Goal: Task Accomplishment & Management: Complete application form

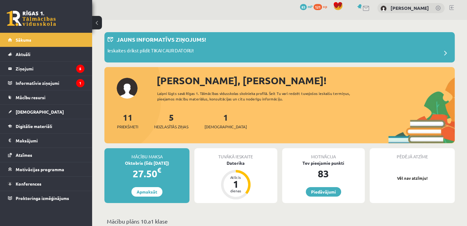
scroll to position [4, 0]
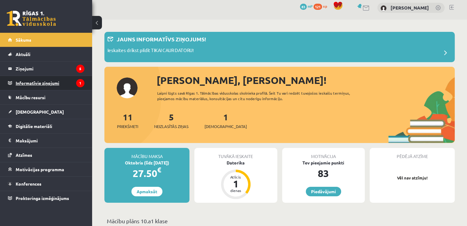
click at [69, 87] on legend "Informatīvie ziņojumi 1" at bounding box center [50, 83] width 69 height 14
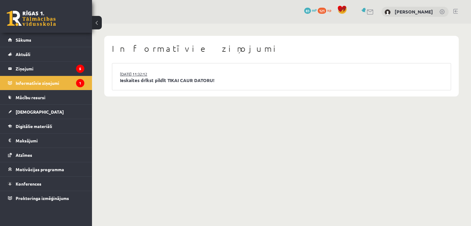
click at [124, 75] on link "15.09.2025 11:32:12" at bounding box center [143, 74] width 46 height 6
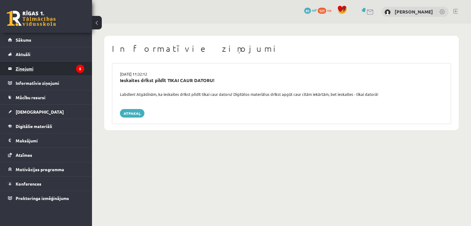
click at [66, 73] on legend "Ziņojumi 5" at bounding box center [50, 69] width 69 height 14
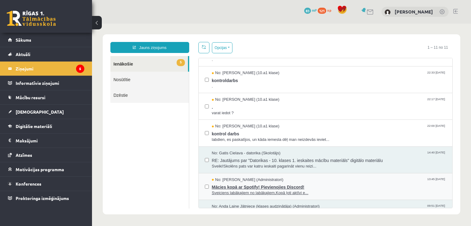
scroll to position [21, 0]
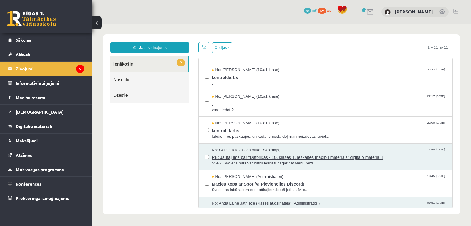
click at [275, 154] on span "RE: Jautājums par "Datorikas - 10. klases 1. ieskaites mācību materiāls" digitā…" at bounding box center [329, 157] width 235 height 8
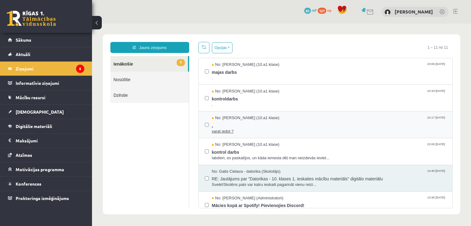
scroll to position [0, 0]
click at [258, 148] on span "kontrol darbs" at bounding box center [329, 152] width 235 height 8
click at [258, 122] on span "." at bounding box center [329, 125] width 235 height 8
click at [244, 97] on span "kontroldarbs" at bounding box center [329, 98] width 235 height 8
click at [253, 110] on div "No: Polina Jeluškina (10.a1 klase) 22:33 14/09/2025 kontroldarbs ." at bounding box center [326, 98] width 254 height 27
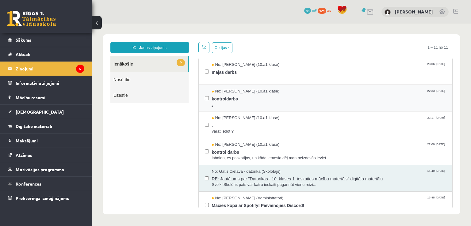
click at [254, 98] on span "kontroldarbs" at bounding box center [329, 98] width 235 height 8
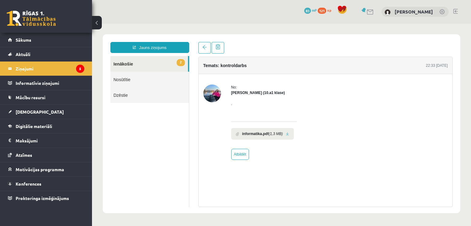
click at [256, 134] on b "informatika.pdf" at bounding box center [255, 134] width 27 height 6
click at [286, 134] on link at bounding box center [287, 134] width 3 height 4
click at [133, 62] on link "2 Ienākošie" at bounding box center [149, 64] width 78 height 16
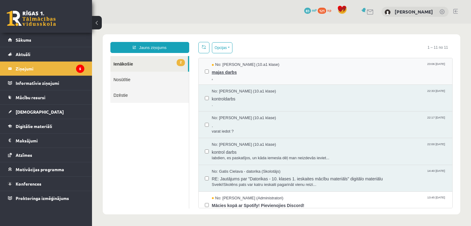
click at [238, 79] on span "." at bounding box center [329, 78] width 235 height 6
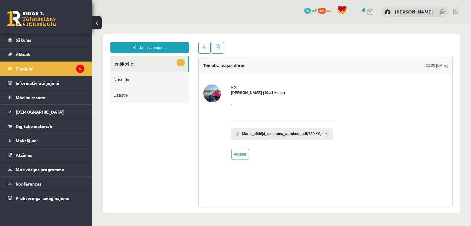
click at [291, 134] on b "Mana_pēdējā_ceļojuma_apraksts.pdf" at bounding box center [274, 134] width 65 height 6
click at [325, 134] on link at bounding box center [326, 134] width 3 height 4
click at [29, 67] on legend "Ziņojumi 5" at bounding box center [50, 69] width 69 height 14
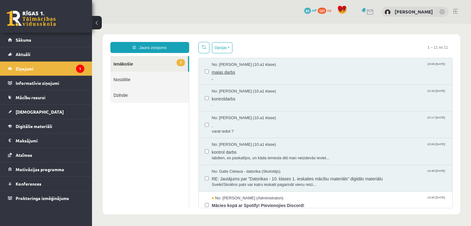
click at [226, 75] on span "majas darbs" at bounding box center [329, 72] width 235 height 8
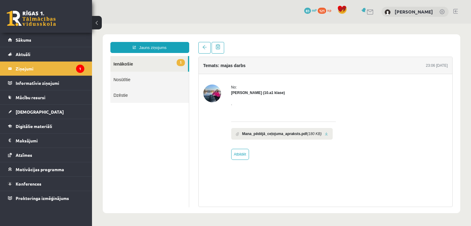
click at [148, 61] on link "1 Ienākošie" at bounding box center [149, 64] width 78 height 16
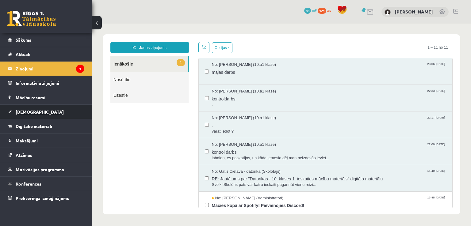
click at [31, 114] on link "[DEMOGRAPHIC_DATA]" at bounding box center [46, 112] width 76 height 14
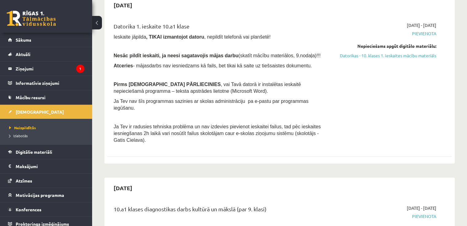
scroll to position [66, 0]
click at [404, 58] on link "Datorikas - 10. klases 1. ieskaites mācību materiāls" at bounding box center [385, 55] width 101 height 6
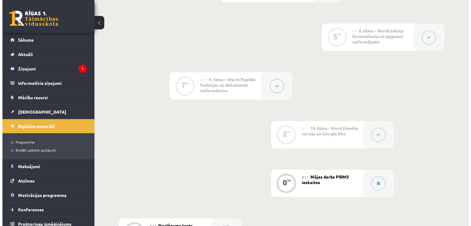
scroll to position [597, 0]
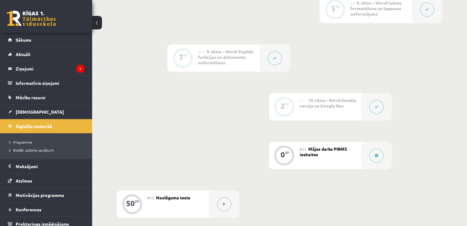
click at [311, 146] on span "Mājas darbs PIRMS ieskaites" at bounding box center [322, 151] width 47 height 11
click at [283, 152] on div "0" at bounding box center [282, 155] width 4 height 6
click at [378, 149] on button at bounding box center [376, 156] width 14 height 14
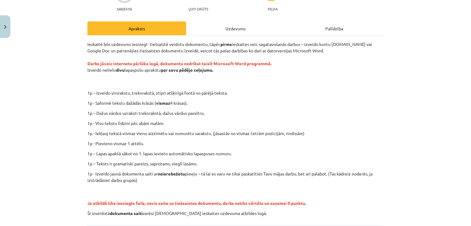
scroll to position [99, 0]
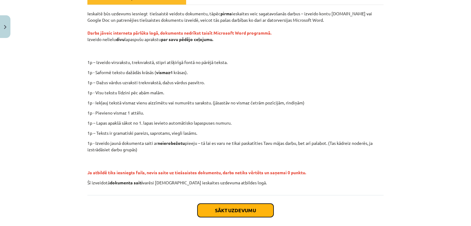
click at [226, 207] on button "Sākt uzdevumu" at bounding box center [236, 210] width 76 height 13
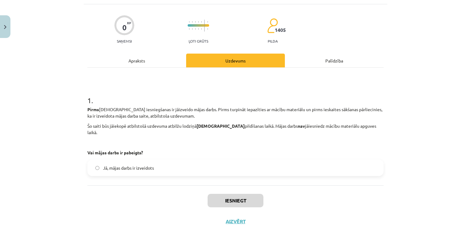
scroll to position [46, 0]
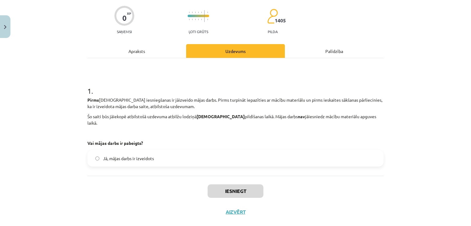
click at [97, 152] on label "Jā, mājas darbs ir izveidots" at bounding box center [235, 158] width 295 height 15
click at [225, 185] on button "Iesniegt" at bounding box center [236, 191] width 56 height 13
click at [173, 163] on div "1 . Pirms ieskaites iesniegšanas ir jāizveido mājas darbs. Pirms turpināt iepaz…" at bounding box center [235, 117] width 296 height 118
click at [191, 153] on label "Jā, mājas darbs ir izveidots" at bounding box center [235, 158] width 295 height 15
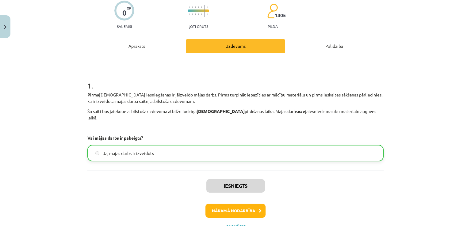
click at [183, 147] on label "Jā, mājas darbs ir izveidots" at bounding box center [235, 153] width 295 height 15
click at [166, 171] on div "Iesniegts Nākamā nodarbība Aizvērt" at bounding box center [235, 202] width 296 height 63
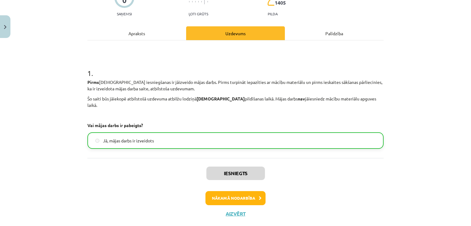
scroll to position [70, 0]
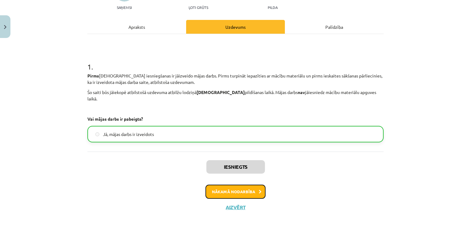
click at [238, 187] on button "Nākamā nodarbība" at bounding box center [236, 192] width 60 height 14
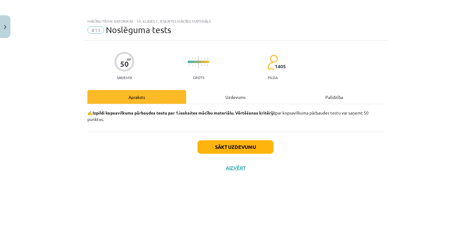
scroll to position [0, 0]
click at [214, 151] on button "Sākt uzdevumu" at bounding box center [236, 147] width 76 height 13
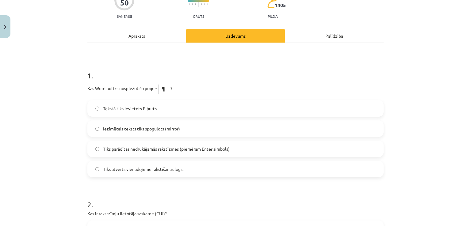
scroll to position [92, 0]
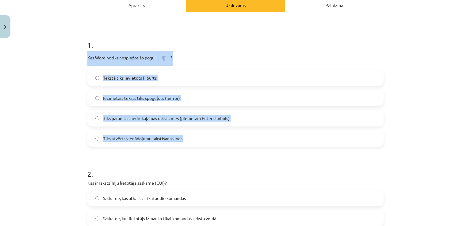
drag, startPoint x: 85, startPoint y: 57, endPoint x: 185, endPoint y: 140, distance: 130.1
click at [185, 140] on div "1 . Kas Word notiks nospiežot šo pogu - ? Tekstā tiks ievietots P burts Iezīmēt…" at bounding box center [235, 88] width 296 height 117
copy div "Kas Word notiks nospiežot šo pogu - ? Tekstā tiks ievietots P burts Iezīmētais …"
click at [55, 134] on div "Mācību tēma: Datorikas - 10. klases 1. ieskaites mācību materiāls #13 Noslēguma…" at bounding box center [235, 113] width 471 height 226
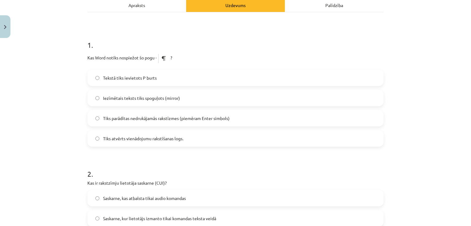
click at [103, 117] on span "Tiks parādītas nedrukājamās rakstīzmes (piemēram Enter simbols)" at bounding box center [166, 118] width 127 height 6
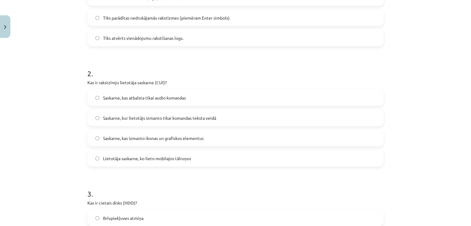
scroll to position [215, 0]
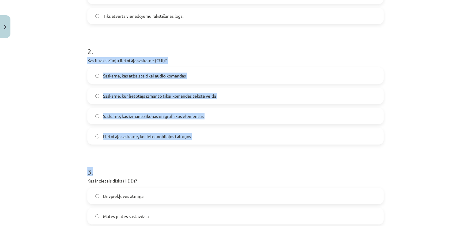
drag, startPoint x: 84, startPoint y: 57, endPoint x: 209, endPoint y: 152, distance: 157.0
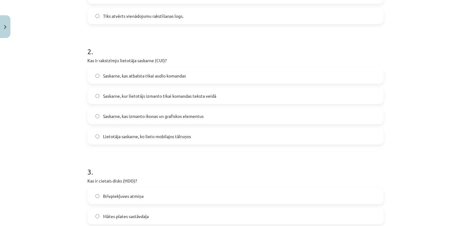
drag, startPoint x: 109, startPoint y: 69, endPoint x: 193, endPoint y: 133, distance: 105.8
copy div "Kas ir rakstzīmju lietotāja saskarne (CUI)? Saskarne, kas atbalsta tikai audio …"
click at [124, 95] on span "Saskarne, kur lietotājs izmanto tikai komandas teksta veidā" at bounding box center [159, 96] width 113 height 6
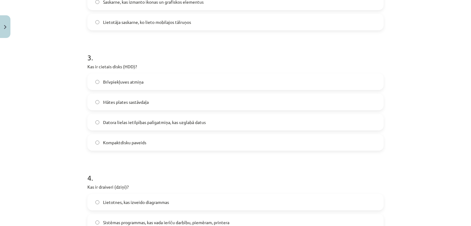
scroll to position [368, 0]
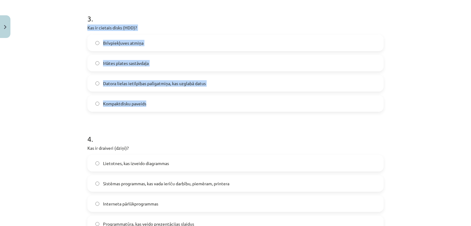
drag, startPoint x: 86, startPoint y: 26, endPoint x: 180, endPoint y: 87, distance: 112.0
click at [217, 104] on div "3 . Kas ir cietais disks (HDD)? Brīvpiekļuves atmiņa Mātes plates sastāvdaļa Da…" at bounding box center [235, 58] width 296 height 108
copy div "Kas ir cietais disks (HDD)? Brīvpiekļuves atmiņa Mātes plates sastāvdaļa Datora…"
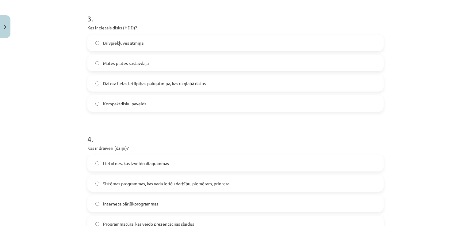
click at [173, 145] on p "Kas ir draiveri (dziņi)?" at bounding box center [235, 148] width 296 height 6
click at [96, 81] on label "Datora lielas ietilpības palīgatmiņa, kas uzglabā datus" at bounding box center [235, 83] width 295 height 15
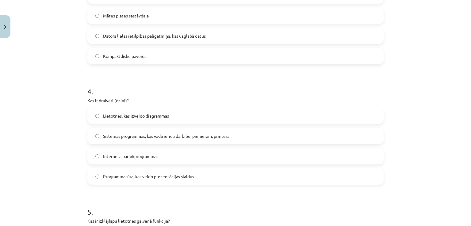
scroll to position [460, 0]
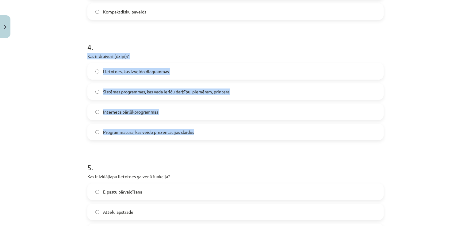
drag, startPoint x: 86, startPoint y: 55, endPoint x: 210, endPoint y: 132, distance: 145.8
click at [210, 132] on div "4 . Kas ir draiveri (dziņi)? Lietotnes, kas izveido diagrammas Sistēmas program…" at bounding box center [235, 86] width 296 height 108
copy div "Kas ir draiveri (dziņi)? Lietotnes, kas izveido diagrammas Sistēmas programmas,…"
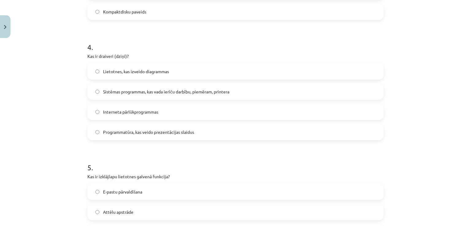
click at [223, 166] on h1 "5 ." at bounding box center [235, 162] width 296 height 19
click at [115, 91] on span "Sistēmas programmas, kas vada ierīču darbību, piemēram, printera" at bounding box center [166, 92] width 126 height 6
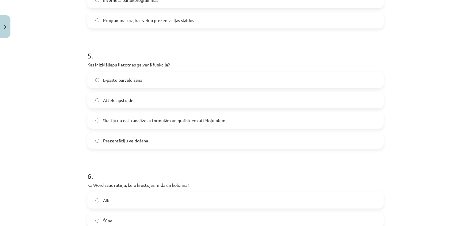
scroll to position [583, 0]
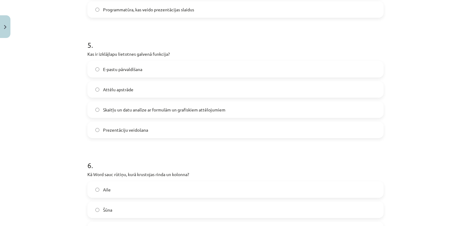
drag, startPoint x: 87, startPoint y: 54, endPoint x: 170, endPoint y: 120, distance: 106.6
click at [171, 122] on div "5 . Kas ir izklājlapu lietotnes galvenā funkcija? E-pastu pārvaldīšana Attēlu a…" at bounding box center [235, 84] width 296 height 108
drag, startPoint x: 84, startPoint y: 53, endPoint x: 157, endPoint y: 135, distance: 109.5
click at [157, 135] on div "50 XP Saņemsi Grūts 1405 pilda Apraksts Uzdevums Palīdzība 1 . Kas Word notiks …" at bounding box center [236, 117] width 304 height 1319
copy div "Kas ir izklājlapu lietotnes galvenā funkcija? E-pastu pārvaldīšana Attēlu apstr…"
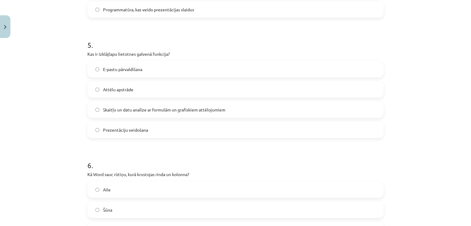
click at [64, 105] on div "Mācību tēma: Datorikas - 10. klases 1. ieskaites mācību materiāls #13 Noslēguma…" at bounding box center [235, 113] width 471 height 226
click at [109, 110] on span "Skaitļu un datu analīze ar formulām un grafiskiem attēlojumiem" at bounding box center [164, 110] width 122 height 6
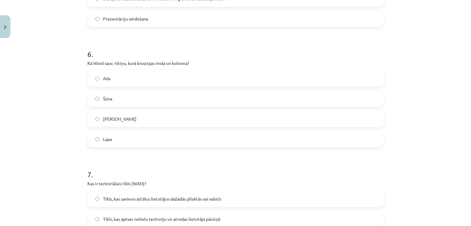
scroll to position [706, 0]
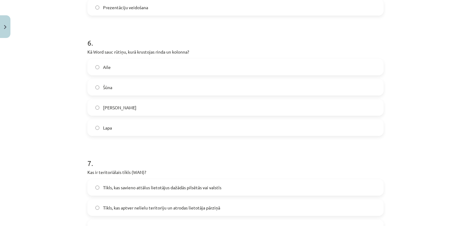
drag, startPoint x: 82, startPoint y: 49, endPoint x: 146, endPoint y: 126, distance: 100.0
copy div "Kā Word sauc rūtiņu, kurā krustojas rinda un kolonna? [PERSON_NAME]"
click at [65, 143] on div "Mācību tēma: Datorikas - 10. klases 1. ieskaites mācību materiāls #13 Noslēguma…" at bounding box center [235, 113] width 471 height 226
click at [97, 85] on label "Šūna" at bounding box center [235, 87] width 295 height 15
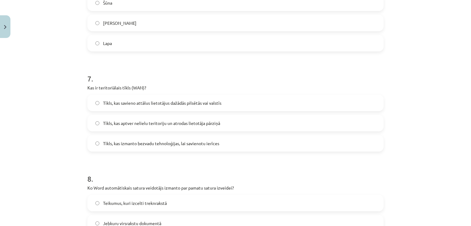
scroll to position [798, 0]
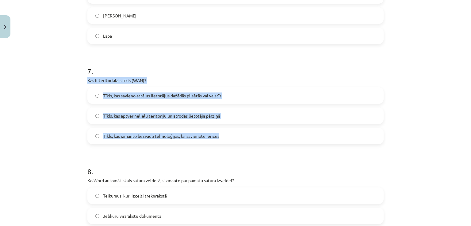
drag, startPoint x: 82, startPoint y: 79, endPoint x: 236, endPoint y: 136, distance: 163.8
copy div "Kas ir teritoriālais tīkls (WAN)? Tīkls, kas savieno attālus lietotājus dažādās…"
click at [61, 129] on div "Mācību tēma: Datorikas - 10. klases 1. ieskaites mācību materiāls #13 Noslēguma…" at bounding box center [235, 113] width 471 height 226
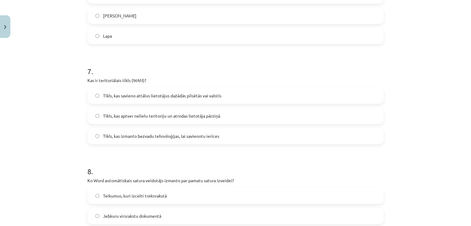
click at [112, 97] on span "Tīkls, kas savieno attālus lietotājus dažādās pilsētās vai valstīs" at bounding box center [162, 96] width 118 height 6
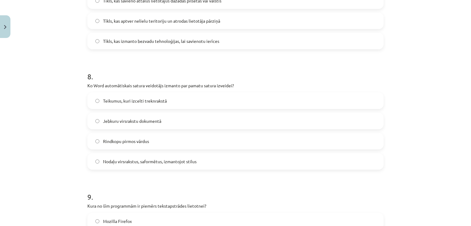
scroll to position [920, 0]
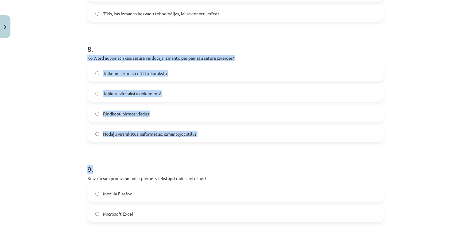
drag, startPoint x: 85, startPoint y: 58, endPoint x: 228, endPoint y: 156, distance: 173.3
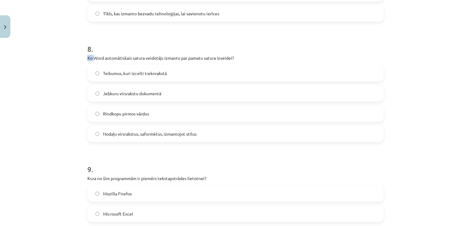
drag, startPoint x: 218, startPoint y: 145, endPoint x: 148, endPoint y: 81, distance: 95.1
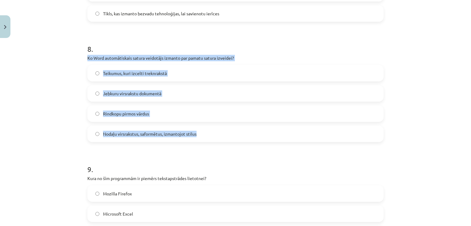
drag, startPoint x: 86, startPoint y: 57, endPoint x: 211, endPoint y: 136, distance: 147.5
click at [211, 136] on div "8 . Ko Word automātiskais satura veidotājs izmanto par pamatu satura izveidei? …" at bounding box center [235, 88] width 296 height 108
copy div "Ko Word automātiskais satura veidotājs izmanto par pamatu satura izveidei? Teik…"
click at [50, 128] on div "Mācību tēma: Datorikas - 10. klases 1. ieskaites mācību materiāls #13 Noslēguma…" at bounding box center [235, 113] width 471 height 226
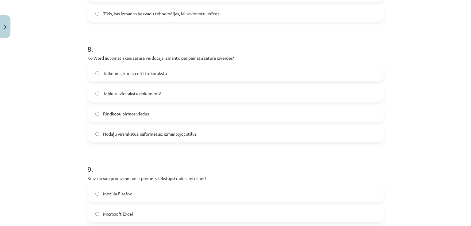
click at [115, 135] on span "Nodaļu virsrakstus, saformētus, izmantojot stilus" at bounding box center [150, 134] width 94 height 6
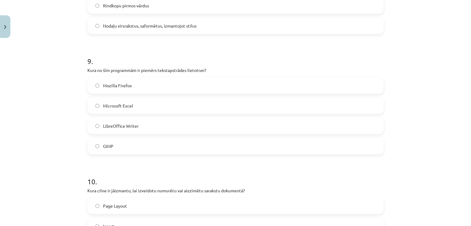
scroll to position [1043, 0]
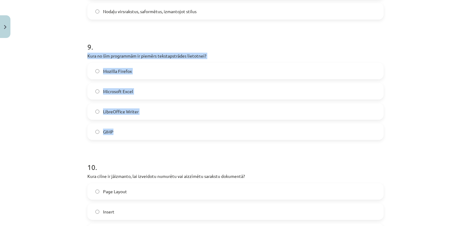
drag, startPoint x: 86, startPoint y: 56, endPoint x: 171, endPoint y: 128, distance: 112.1
click at [171, 128] on div "9 . Kura no šīm programmām ir piemērs tekstapstrādes lietotnei? Mozilla Firefox…" at bounding box center [235, 86] width 296 height 108
copy div "Kura no šīm programmām ir piemērs tekstapstrādes lietotnei? Mozilla Firefox Mic…"
click at [52, 108] on div "Mācību tēma: Datorikas - 10. klases 1. ieskaites mācību materiāls #13 Noslēguma…" at bounding box center [235, 113] width 471 height 226
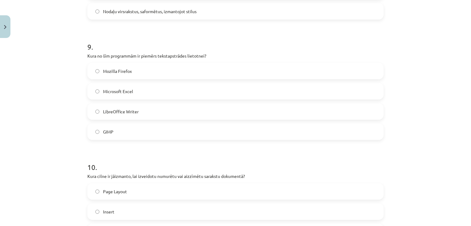
click at [110, 111] on span "LibreOffice Writer" at bounding box center [121, 112] width 36 height 6
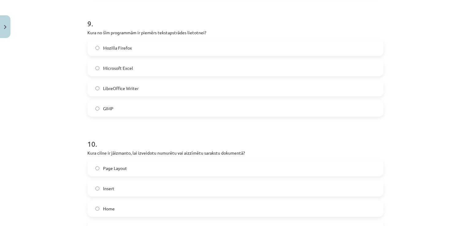
scroll to position [1135, 0]
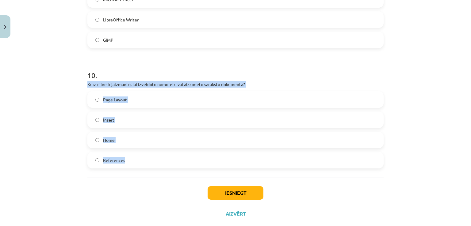
drag, startPoint x: 86, startPoint y: 83, endPoint x: 175, endPoint y: 167, distance: 123.1
click at [175, 167] on div "10 . Kura cilne ir [DEMOGRAPHIC_DATA], lai izveidotu numurētu vai aizzīmētu sar…" at bounding box center [235, 114] width 296 height 108
copy div "Kura cilne ir jāizmanto, lai izveidotu numurētu vai aizzīmētu sarakstu dokument…"
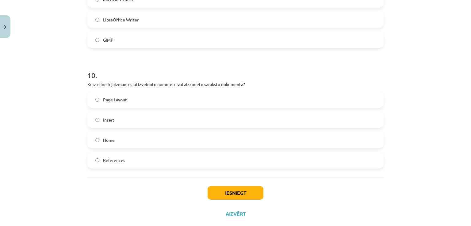
click at [99, 195] on div "Iesniegt Aizvērt" at bounding box center [235, 199] width 296 height 43
click at [107, 140] on span "Home" at bounding box center [109, 140] width 12 height 6
click at [238, 193] on button "Iesniegt" at bounding box center [236, 193] width 56 height 13
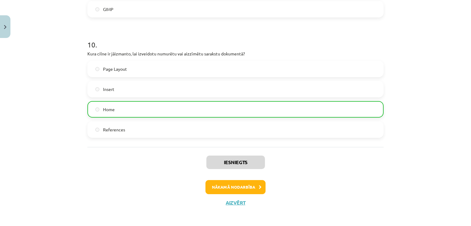
scroll to position [1168, 0]
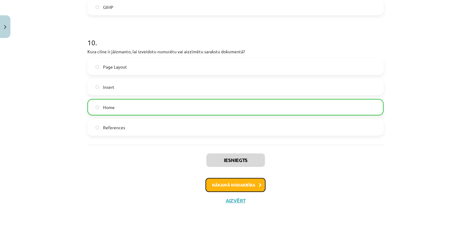
click at [235, 183] on button "Nākamā nodarbība" at bounding box center [236, 185] width 60 height 14
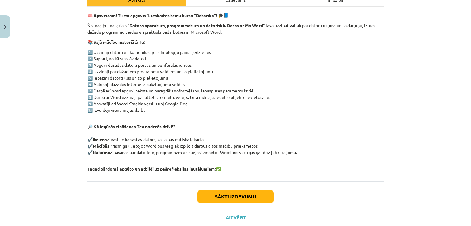
scroll to position [107, 0]
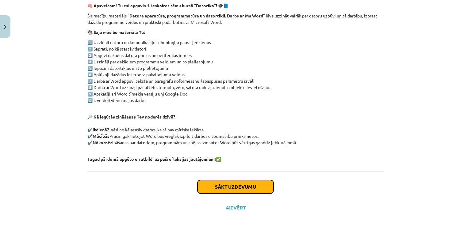
click at [265, 187] on button "Sākt uzdevumu" at bounding box center [236, 186] width 76 height 13
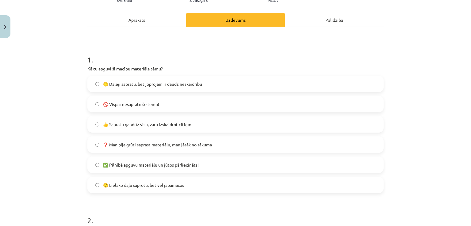
scroll to position [92, 0]
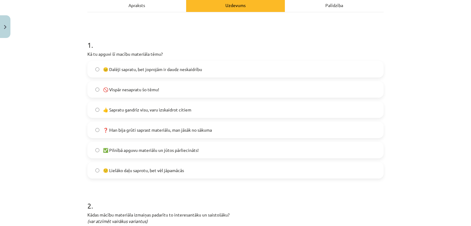
click at [150, 172] on span "🙂 Lielāko daļu saprotu, bet vēl jāpamācās" at bounding box center [143, 171] width 81 height 6
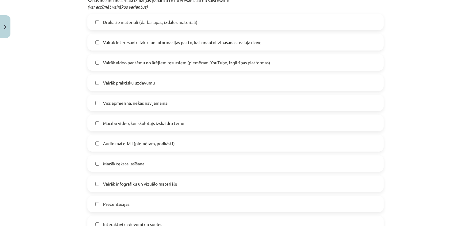
scroll to position [337, 0]
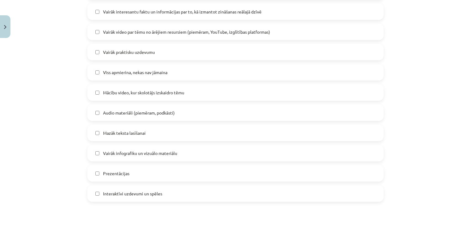
click at [104, 90] on span "Mācību video, kur skolotājs izskaidro tēmu" at bounding box center [143, 93] width 81 height 6
click at [172, 116] on span "Audio materiāli (piemēram, podkāsti)" at bounding box center [139, 113] width 72 height 6
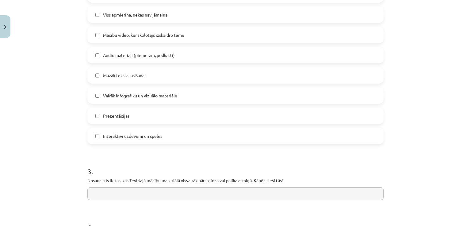
scroll to position [399, 0]
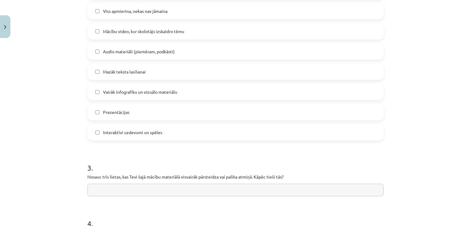
click at [113, 112] on span "Prezentācijas" at bounding box center [116, 112] width 26 height 6
click at [118, 71] on span "Mazāk teksta lasīšanai" at bounding box center [124, 72] width 43 height 6
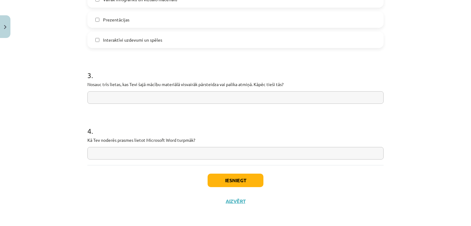
scroll to position [492, 0]
click at [243, 178] on button "Iesniegt" at bounding box center [236, 179] width 56 height 13
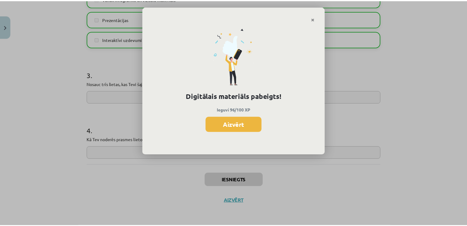
scroll to position [596, 0]
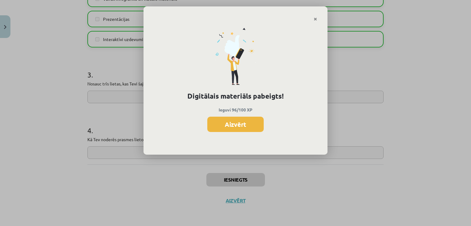
click at [226, 128] on button "Aizvērt" at bounding box center [235, 124] width 56 height 15
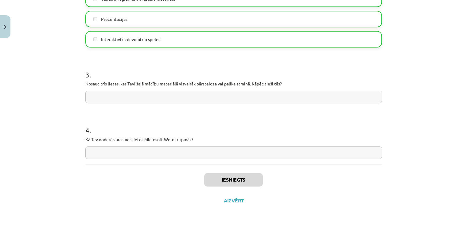
scroll to position [730, 0]
click at [233, 202] on button "Aizvērt" at bounding box center [233, 201] width 23 height 6
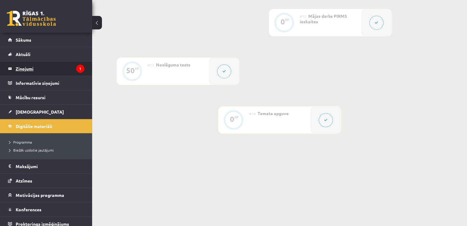
click at [37, 70] on legend "Ziņojumi 1" at bounding box center [50, 69] width 69 height 14
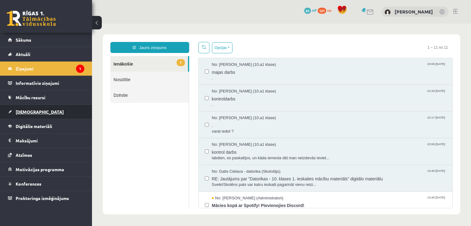
click at [45, 114] on link "[DEMOGRAPHIC_DATA]" at bounding box center [46, 112] width 76 height 14
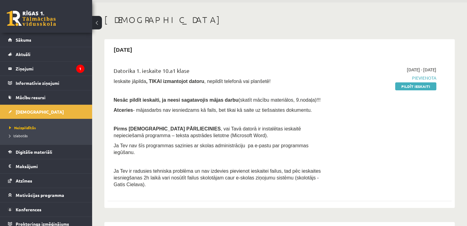
scroll to position [31, 0]
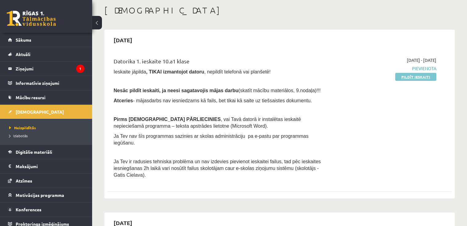
click at [407, 76] on link "Pildīt ieskaiti" at bounding box center [415, 77] width 41 height 8
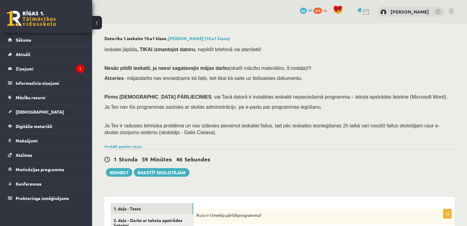
scroll to position [153, 0]
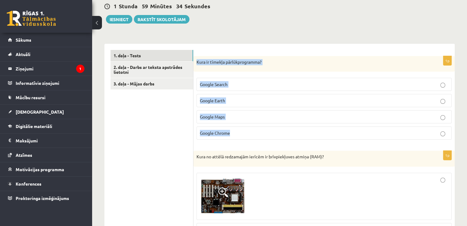
drag, startPoint x: 196, startPoint y: 61, endPoint x: 245, endPoint y: 126, distance: 81.9
click at [245, 126] on div "1p Kura ir tīmekļa pārlūkprogramma? Google Search Google Earth Google Maps Goog…" at bounding box center [323, 100] width 261 height 89
copy div "Kura ir tīmekļa pārlūkprogramma? Google Search Google Earth Google Maps Google …"
click at [439, 132] on p "Google Chrome" at bounding box center [324, 133] width 248 height 6
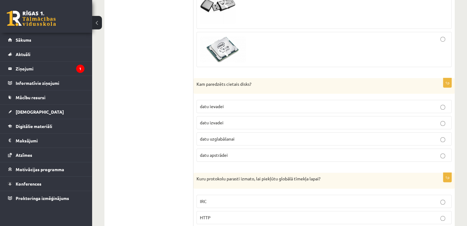
scroll to position [491, 0]
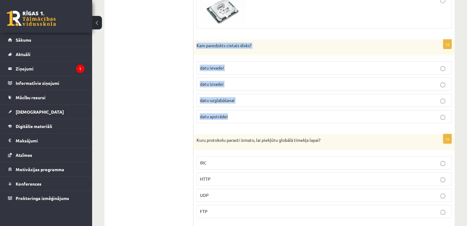
drag, startPoint x: 196, startPoint y: 43, endPoint x: 228, endPoint y: 103, distance: 68.3
click at [246, 118] on div "1p Kam paredzēts cietais disks? datu ievadei datu izvadei datu uzglabāšanai dat…" at bounding box center [323, 84] width 261 height 89
drag, startPoint x: 228, startPoint y: 103, endPoint x: 228, endPoint y: 99, distance: 3.4
copy div "Kam paredzēts cietais disks? datu ievadei datu izvadei datu uzglabāšanai datu a…"
click at [243, 100] on p "datu uzglabāšanai" at bounding box center [324, 100] width 248 height 6
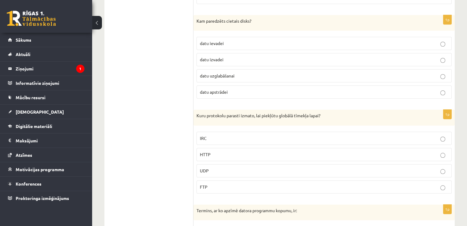
scroll to position [552, 0]
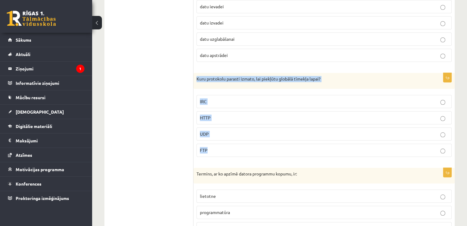
drag, startPoint x: 197, startPoint y: 76, endPoint x: 267, endPoint y: 158, distance: 107.1
click at [267, 158] on div "1p Kuru protokolu parasti izmato, lai piekļūtu globālā tīmekļa lapai? IRC HTTP …" at bounding box center [323, 117] width 261 height 89
copy div "Kuru protokolu parasti izmato, lai piekļūtu globālā tīmekļa lapai? IRC HTTP UDP…"
click at [239, 118] on p "HTTP" at bounding box center [324, 118] width 248 height 6
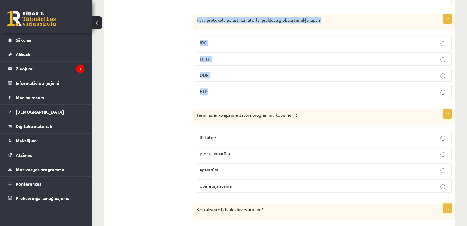
scroll to position [614, 0]
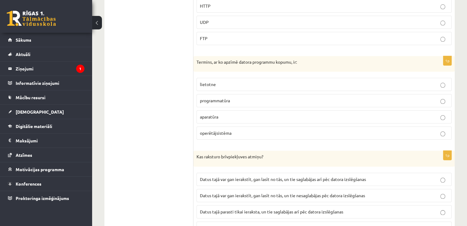
scroll to position [675, 0]
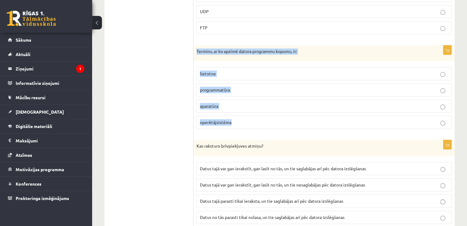
drag, startPoint x: 197, startPoint y: 48, endPoint x: 246, endPoint y: 127, distance: 92.8
click at [246, 127] on div "1p Termins, ar ko apzīmē datora programmu kopumu, ir: lietotne programmatūra ap…" at bounding box center [323, 89] width 261 height 89
copy div "Termins, ar ko apzīmē datora programmu kopumu, ir: lietotne programmatūra apara…"
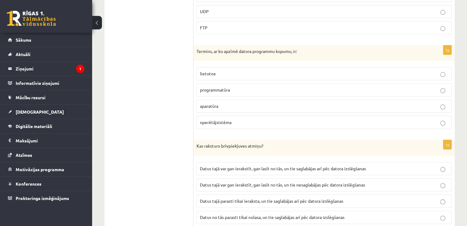
click at [195, 90] on div "1p Termins, ar ko apzīmē datora programmu kopumu, ir: lietotne programmatūra ap…" at bounding box center [323, 89] width 261 height 89
click at [207, 87] on span "programmatūra" at bounding box center [215, 90] width 30 height 6
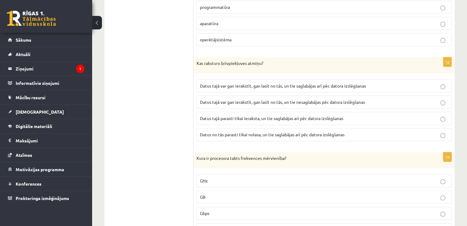
scroll to position [767, 0]
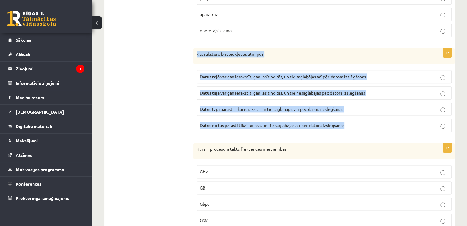
drag, startPoint x: 196, startPoint y: 51, endPoint x: 364, endPoint y: 122, distance: 182.0
click at [364, 122] on div "1p Kas raksturo brīvpiekļuves atmiņu? Datus tajā var gan ierakstīt, gan lasīt n…" at bounding box center [323, 92] width 261 height 89
copy div "Kas raksturo brīvpiekļuves atmiņu? Datus tajā var gan ierakstīt, gan lasīt no t…"
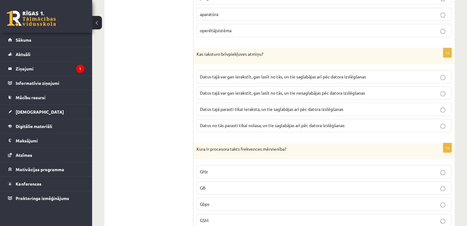
click at [284, 93] on p "Datus tajā var gan ierakstīt, gan lasīt no tās, un tie nesaglabājas pēc datora …" at bounding box center [324, 93] width 248 height 6
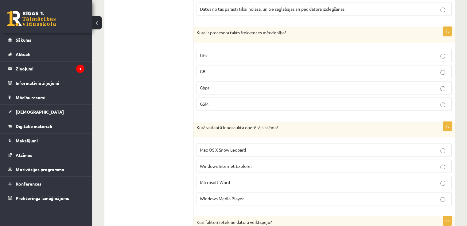
scroll to position [890, 0]
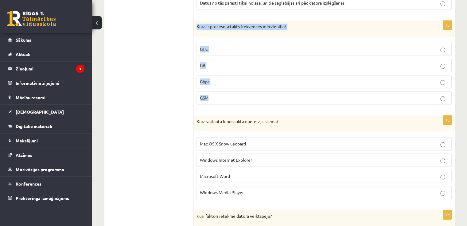
drag, startPoint x: 197, startPoint y: 22, endPoint x: 268, endPoint y: 101, distance: 106.2
click at [268, 101] on div "1p Kura ir procesora takts frekvences mērvienība? GHz GB Gbps GSM" at bounding box center [323, 65] width 261 height 89
copy div "Kura ir procesora takts frekvences mērvienība? GHz GB Gbps GSM"
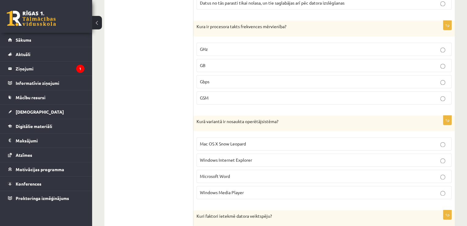
click at [215, 43] on label "GHz" at bounding box center [323, 49] width 255 height 13
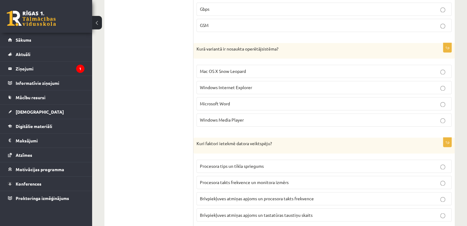
scroll to position [982, 0]
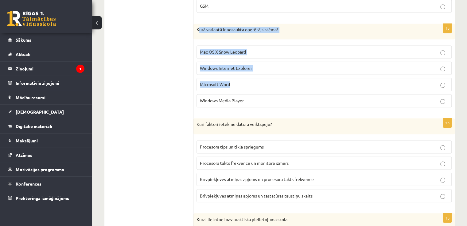
drag, startPoint x: 198, startPoint y: 26, endPoint x: 240, endPoint y: 60, distance: 54.5
click at [254, 78] on div "1p Kurā variantā ir nosaukta operētājsistēma? Mac OS X Snow Leopard Windows Int…" at bounding box center [323, 68] width 261 height 89
drag, startPoint x: 196, startPoint y: 26, endPoint x: 265, endPoint y: 110, distance: 108.4
click at [266, 114] on form "1p Kura ir tīmekļa pārlūkprogramma? Google Search Google Earth Google Maps Goog…" at bounding box center [323, 142] width 249 height 1840
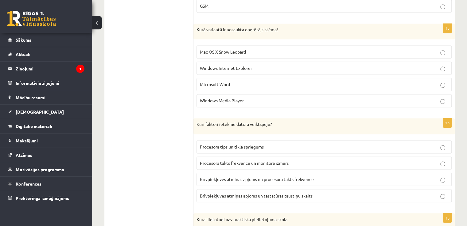
click at [179, 80] on ul "1. daļa - Tests 2. daļa - Darbs ar teksta apstrādes lietotni 3. daļa - Mājas da…" at bounding box center [151, 142] width 83 height 1840
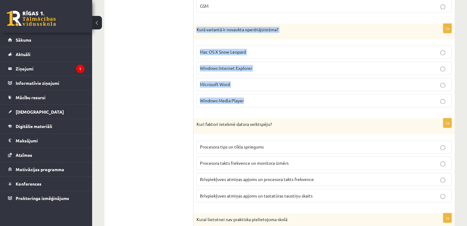
drag, startPoint x: 196, startPoint y: 25, endPoint x: 255, endPoint y: 94, distance: 90.0
click at [255, 94] on div "1p Kurā variantā ir nosaukta operētājsistēma? Mac OS X Snow Leopard Windows Int…" at bounding box center [323, 68] width 261 height 89
copy div "Kurā variantā ir nosaukta operētājsistēma? Mac OS X Snow Leopard Windows Intern…"
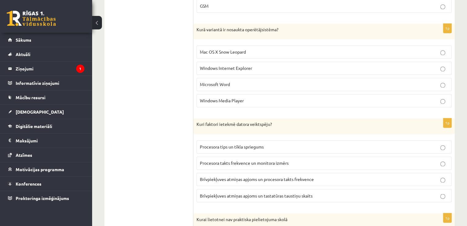
click at [142, 101] on ul "1. daļa - Tests 2. daļa - Darbs ar teksta apstrādes lietotni 3. daļa - Mājas da…" at bounding box center [151, 142] width 83 height 1840
click at [220, 51] on p "Mac OS X Snow Leopard" at bounding box center [324, 52] width 248 height 6
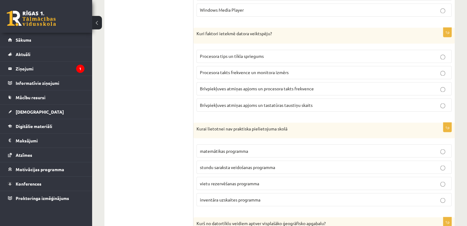
scroll to position [1074, 0]
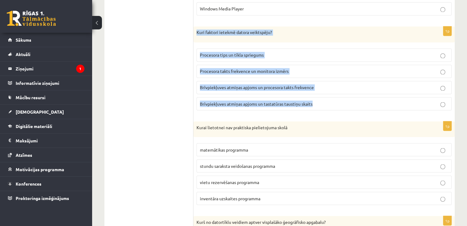
drag, startPoint x: 198, startPoint y: 29, endPoint x: 322, endPoint y: 105, distance: 145.4
click at [322, 105] on div "1p Kuri faktori ietekmē datora veiktspēju? Procesora tips un tīkla spriegums Pr…" at bounding box center [323, 70] width 261 height 89
copy div "Kuri faktori ietekmē datora veiktspēju? Procesora tips un tīkla spriegums Proce…"
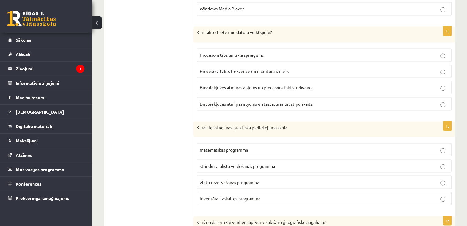
click at [151, 133] on ul "1. daļa - Tests 2. daļa - Darbs ar teksta apstrādes lietotni 3. daļa - Mājas da…" at bounding box center [151, 50] width 83 height 1840
click at [270, 85] on span "Brīvpiekļuves atmiņas apjoms un procesora takts frekvence" at bounding box center [257, 88] width 114 height 6
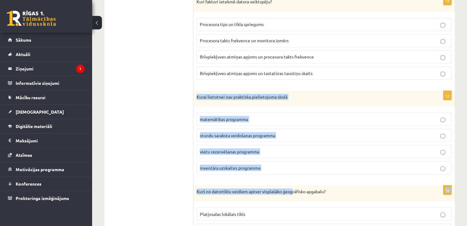
drag, startPoint x: 197, startPoint y: 91, endPoint x: 293, endPoint y: 181, distance: 131.7
click at [293, 181] on form "1p Kura ir tīmekļa pārlūkprogramma? Google Search Google Earth Google Maps Goog…" at bounding box center [323, 19] width 249 height 1840
click at [283, 166] on p "inventāra uzskaites programma" at bounding box center [324, 168] width 248 height 6
drag, startPoint x: 197, startPoint y: 92, endPoint x: 269, endPoint y: 157, distance: 97.5
click at [273, 159] on div "1p Kurai lietotnei nav praktiska pielietojuma skolā matemātikas programma stund…" at bounding box center [323, 135] width 261 height 89
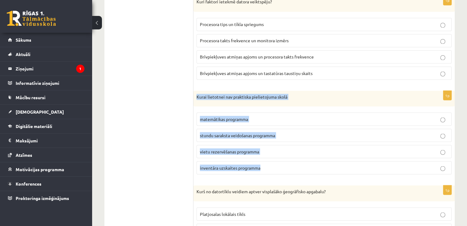
copy div "Kurai lietotnei nav praktiska pielietojuma skolā matemātikas programma stundu s…"
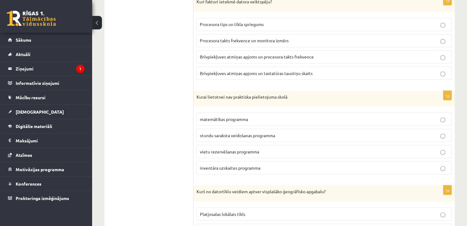
click at [148, 158] on ul "1. daļa - Tests 2. daļa - Darbs ar teksta apstrādes lietotni 3. daļa - Mājas da…" at bounding box center [151, 19] width 83 height 1840
click at [236, 149] on span "vietu rezervēšanas programma" at bounding box center [229, 152] width 59 height 6
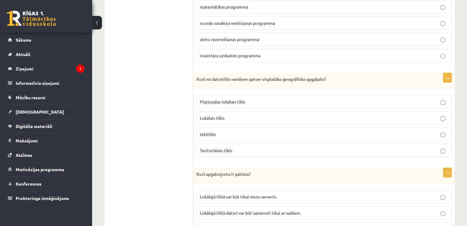
scroll to position [1227, 0]
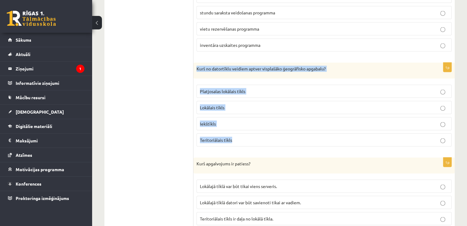
drag, startPoint x: 196, startPoint y: 63, endPoint x: 254, endPoint y: 138, distance: 94.3
click at [254, 138] on div "1p Kurš no datortīklu veidiem aptver visplašāko ģeogrāfisko apgabalu? Platjosal…" at bounding box center [323, 107] width 261 height 89
copy div "Kurš no datortīklu veidiem aptver visplašāko ģeogrāfisko apgabalu? Platjosalas …"
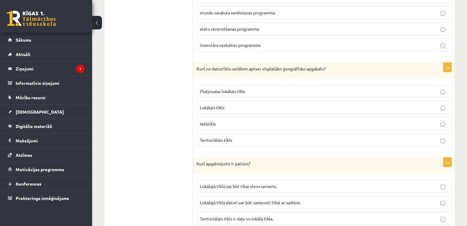
click at [209, 140] on label "Teritoriālais tīkls" at bounding box center [323, 140] width 255 height 13
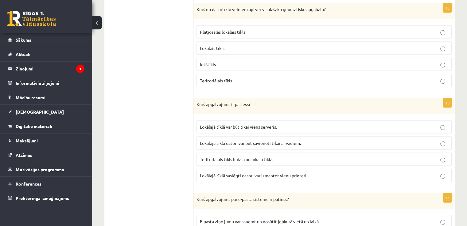
scroll to position [1319, 0]
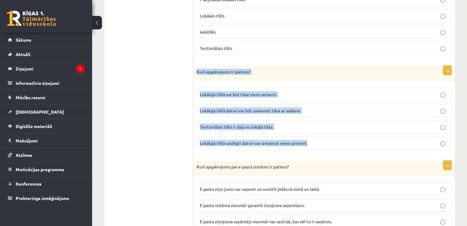
drag, startPoint x: 196, startPoint y: 65, endPoint x: 311, endPoint y: 141, distance: 137.2
click at [311, 141] on div "1p Kurš apgalvojums ir patiess? Lokālajā tīklā var būt tikai viens serveris. Lo…" at bounding box center [323, 110] width 261 height 89
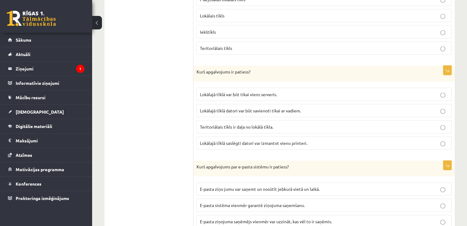
click at [221, 141] on span "Lokālajā tīklā saslēgti datori var izmantot vienu printeri." at bounding box center [253, 144] width 107 height 6
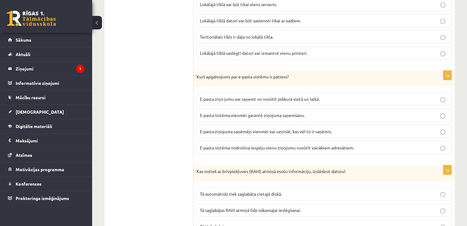
scroll to position [1411, 0]
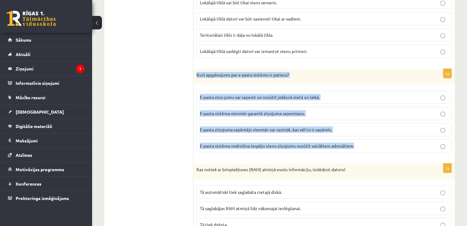
drag, startPoint x: 196, startPoint y: 67, endPoint x: 368, endPoint y: 140, distance: 186.0
click at [368, 140] on div "1p Kurš apgalvojums par e-pasta sistēmu ir patiess? E-pasta ziņo jumu var saņem…" at bounding box center [323, 113] width 261 height 89
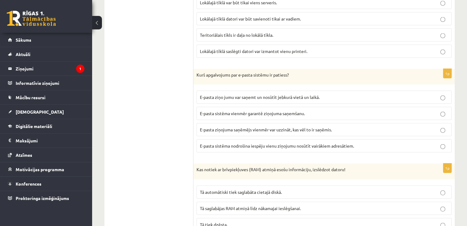
click at [263, 143] on span "E-pasta sistēma nodrošina iespēju vienu ziņojumu nosūtīt vairākiem adresātiem." at bounding box center [277, 146] width 154 height 6
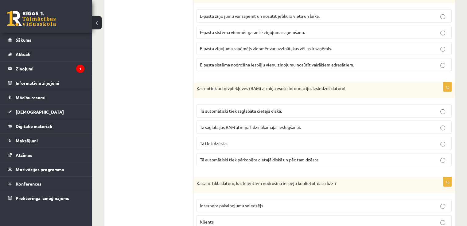
scroll to position [1503, 0]
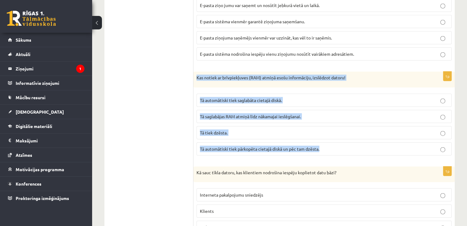
drag, startPoint x: 197, startPoint y: 70, endPoint x: 326, endPoint y: 141, distance: 148.0
click at [329, 147] on div "1p Kas notiek ar brīvpiekļuves (RAM) atmiņā esošu informāciju, izslēdzot datoru…" at bounding box center [323, 116] width 261 height 89
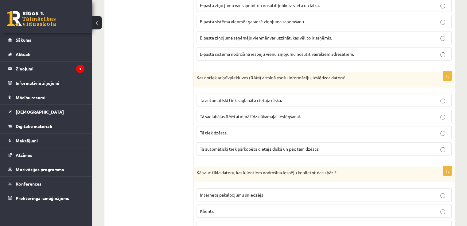
click at [205, 130] on span "Tā tiek dzēsta." at bounding box center [214, 133] width 28 height 6
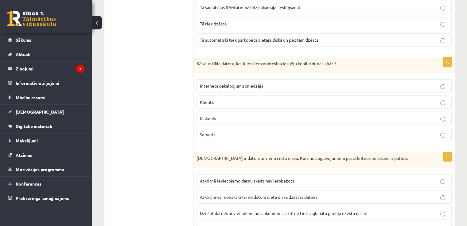
scroll to position [1626, 0]
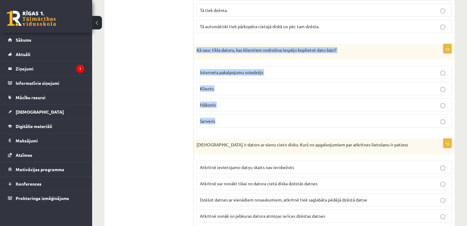
drag, startPoint x: 195, startPoint y: 43, endPoint x: 258, endPoint y: 117, distance: 96.7
click at [258, 117] on div "1p Kā sauc tīkla datoru, kas klientiem nodrošina iespēju koplietot datu bāzi? I…" at bounding box center [323, 88] width 261 height 89
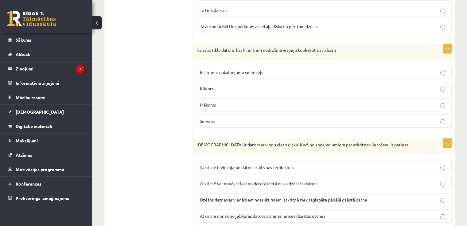
click at [212, 118] on p "Serveris" at bounding box center [324, 121] width 248 height 6
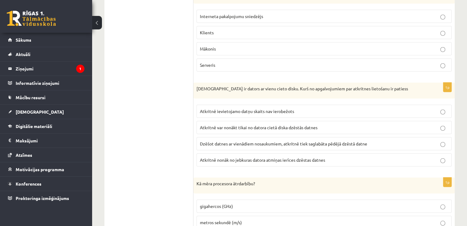
scroll to position [1718, 0]
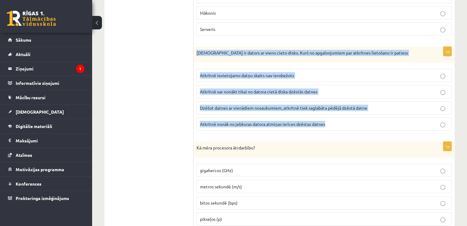
drag, startPoint x: 195, startPoint y: 46, endPoint x: 348, endPoint y: 122, distance: 170.7
click at [349, 124] on div "1p Jānim ir dators ar vienu cieto disku. Kurš no apgalvojumiem par atkritnes li…" at bounding box center [323, 91] width 261 height 89
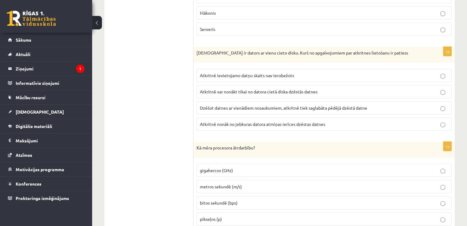
click at [311, 184] on p "metros sekundē (m/s)" at bounding box center [324, 187] width 248 height 6
click at [270, 89] on span "Atkritnē var nonākt tikai no datora cietā diska dzēstās datnes" at bounding box center [259, 92] width 118 height 6
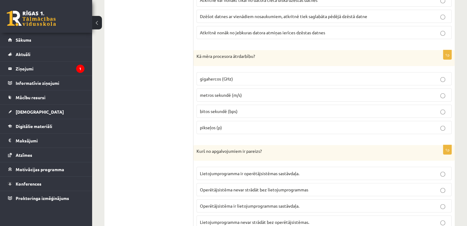
scroll to position [1810, 0]
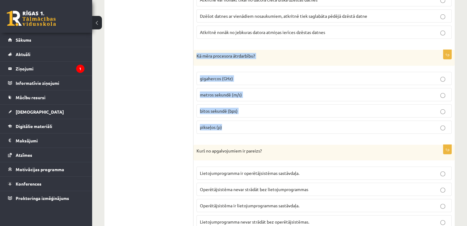
drag, startPoint x: 197, startPoint y: 46, endPoint x: 247, endPoint y: 125, distance: 93.6
click at [247, 125] on div "1p Kā mēra procesora ātrdarbību? gigahercos (GHz) metros sekundē (m/s) bitos se…" at bounding box center [323, 94] width 261 height 89
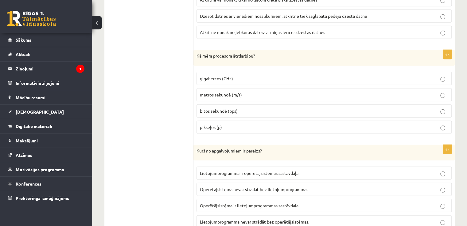
click at [229, 76] on span "gigahercos (GHz)" at bounding box center [216, 79] width 33 height 6
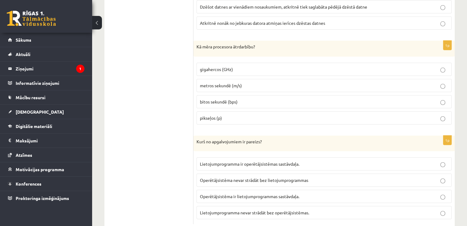
scroll to position [1827, 0]
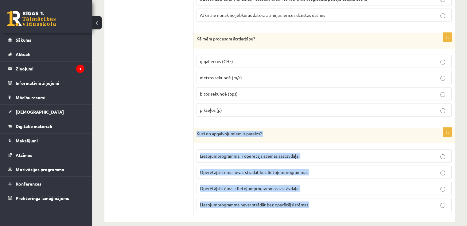
drag, startPoint x: 197, startPoint y: 124, endPoint x: 310, endPoint y: 194, distance: 133.1
click at [315, 195] on div "1p Kurš no apgalvojumiem ir pareizs? Lietojumprogramma ir operētājsistēmas sast…" at bounding box center [323, 172] width 261 height 89
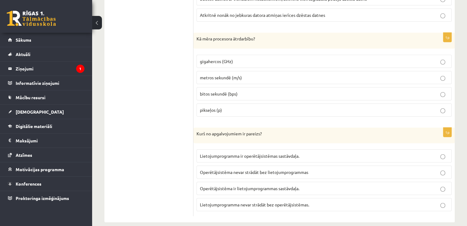
click at [264, 202] on span "Lietojumprogramma nevar strādāt bez operētājsistēmas." at bounding box center [254, 205] width 109 height 6
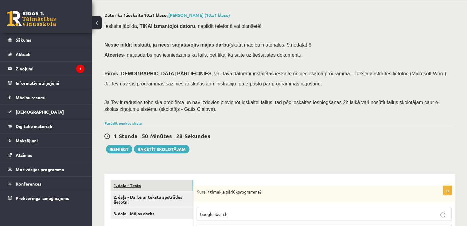
scroll to position [61, 0]
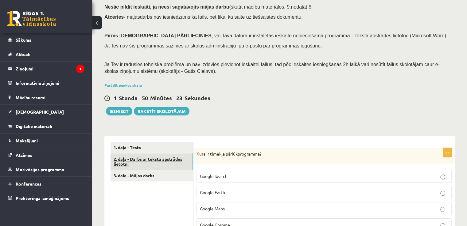
click at [154, 160] on link "2. daļa - Darbs ar teksta apstrādes lietotni" at bounding box center [151, 162] width 83 height 17
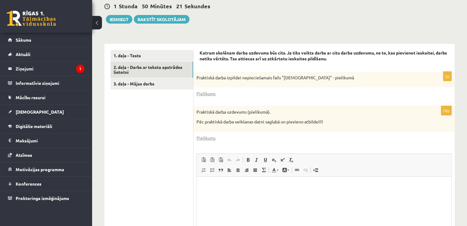
scroll to position [0, 0]
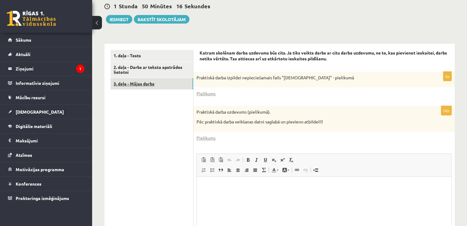
click at [174, 85] on link "3. daļa - Mājas darbs" at bounding box center [151, 83] width 83 height 11
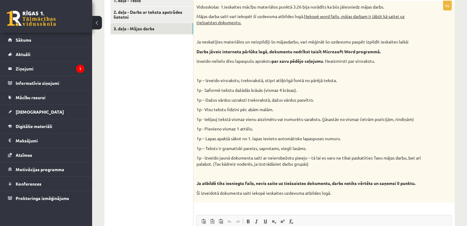
scroll to position [123, 0]
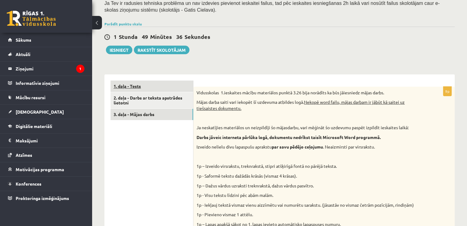
click at [131, 87] on link "1. daļa - Tests" at bounding box center [151, 86] width 83 height 11
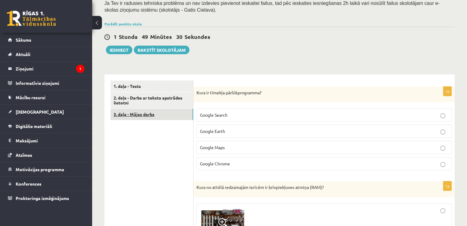
click at [136, 111] on link "3. daļa - Mājas darbs" at bounding box center [151, 114] width 83 height 11
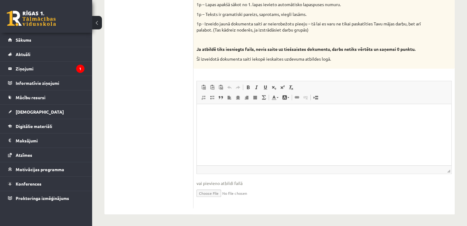
scroll to position [344, 0]
click at [279, 122] on html at bounding box center [324, 113] width 254 height 19
click at [220, 114] on p "Визуальный текстовый редактор, wiswyg-editor-user-answer-47025004165260" at bounding box center [324, 113] width 242 height 6
click at [226, 119] on span "Вставить" at bounding box center [223, 118] width 7 height 9
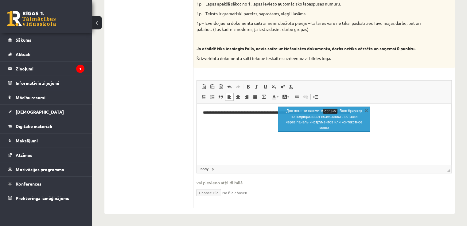
click at [270, 122] on html "**********" at bounding box center [324, 113] width 254 height 19
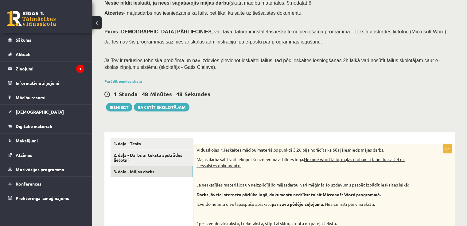
scroll to position [129, 0]
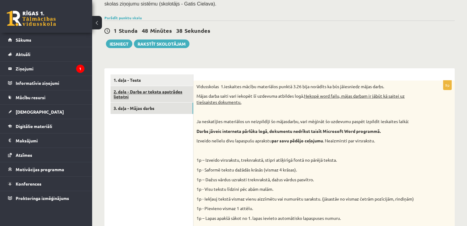
click at [144, 95] on link "2. daļa - Darbs ar teksta apstrādes lietotni" at bounding box center [151, 94] width 83 height 17
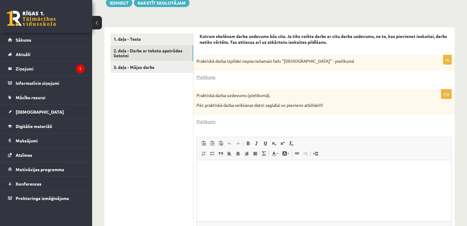
scroll to position [165, 0]
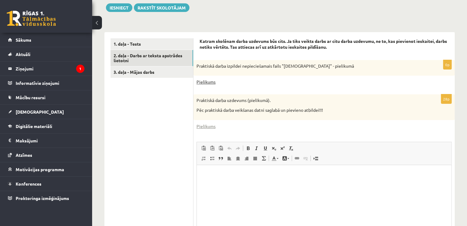
click at [205, 83] on link "Pielikums" at bounding box center [205, 82] width 19 height 6
click at [210, 128] on link "Pielikums" at bounding box center [205, 126] width 19 height 6
